Goal: Navigation & Orientation: Find specific page/section

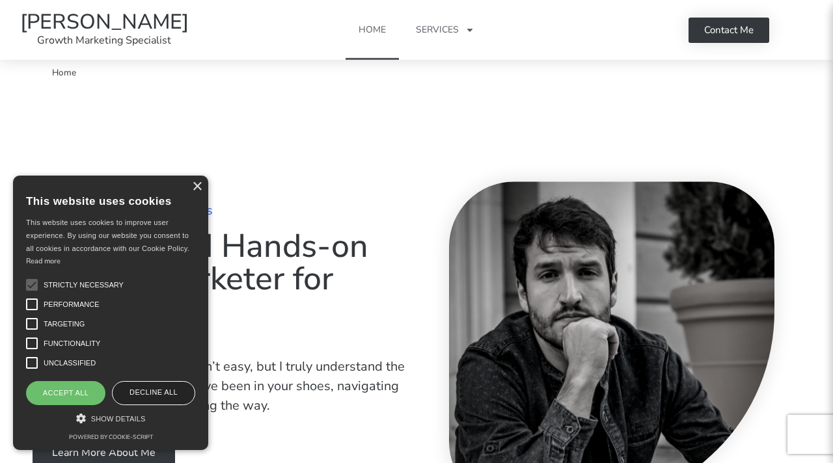
click at [157, 394] on div "Decline all" at bounding box center [153, 392] width 83 height 23
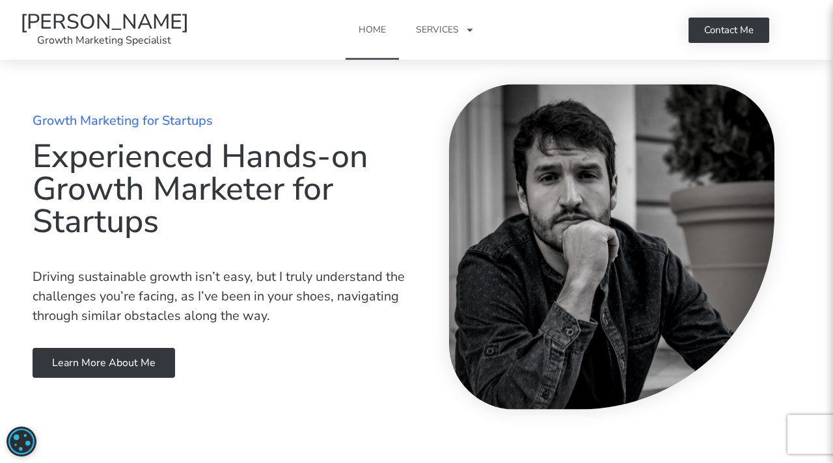
scroll to position [92, 0]
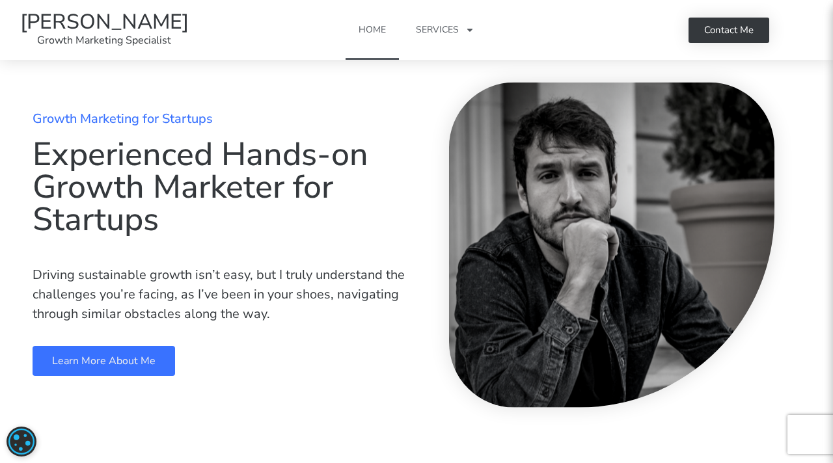
click at [137, 366] on span "Learn more about me" at bounding box center [103, 361] width 103 height 10
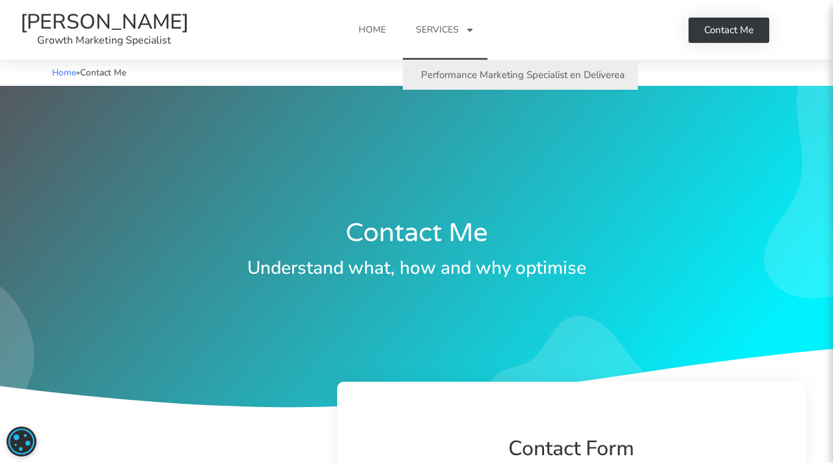
click at [455, 78] on link "Performance Marketing Specialist en Deliverea" at bounding box center [520, 75] width 235 height 30
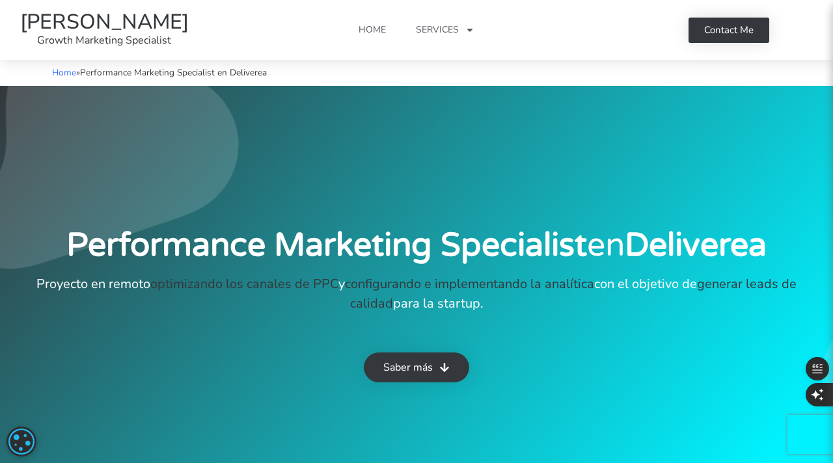
click at [132, 21] on link "[PERSON_NAME]" at bounding box center [104, 22] width 168 height 28
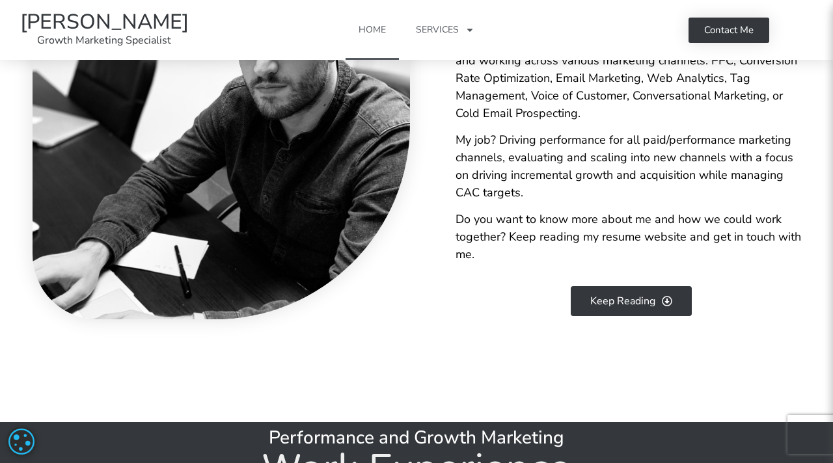
scroll to position [981, 0]
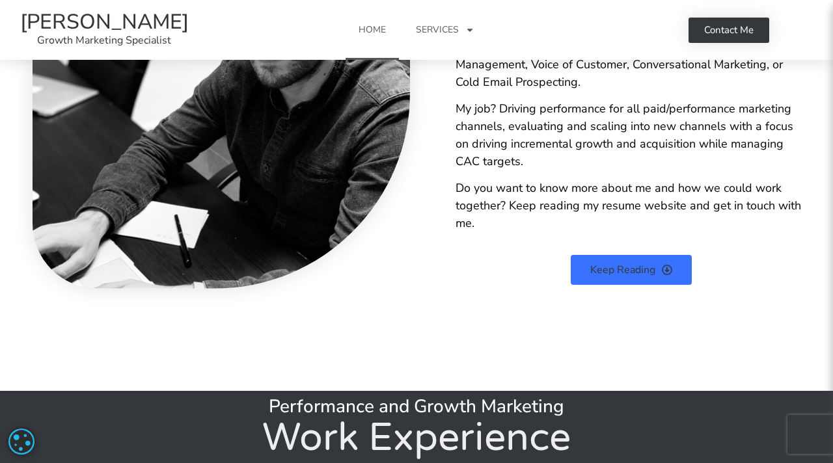
click at [620, 267] on span "Keep Reading" at bounding box center [622, 270] width 65 height 10
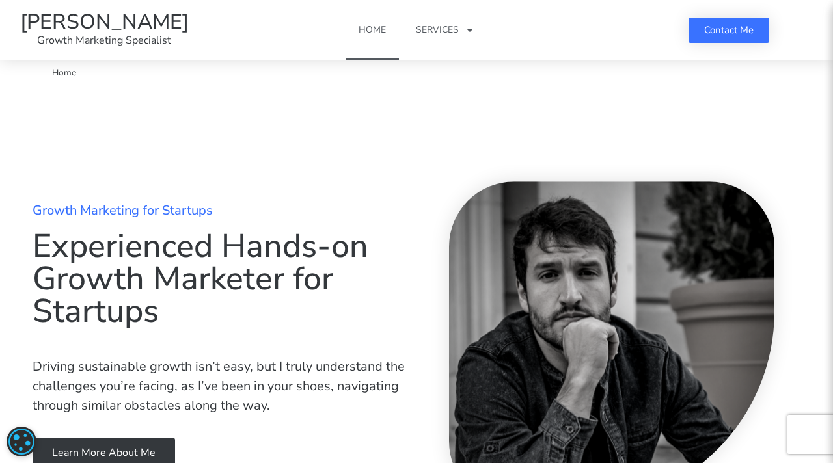
click at [720, 33] on span "Contact Me" at bounding box center [728, 30] width 49 height 10
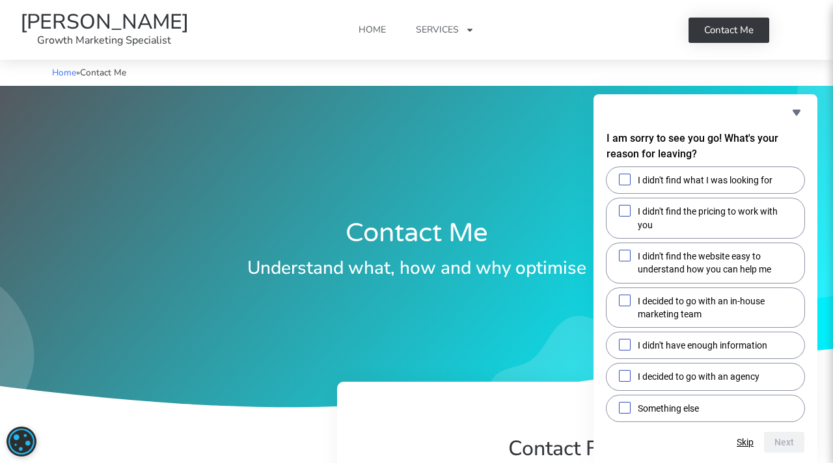
click at [109, 26] on link "[PERSON_NAME]" at bounding box center [104, 22] width 168 height 28
